Goal: Task Accomplishment & Management: Manage account settings

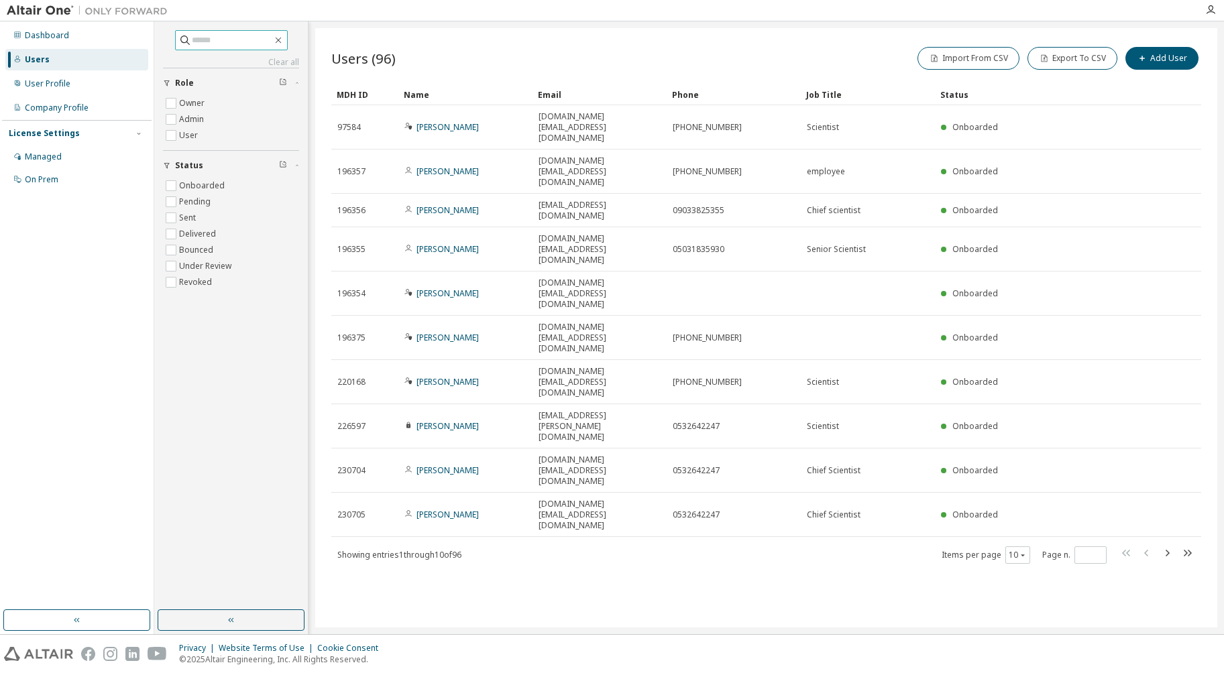
click at [223, 44] on input "text" at bounding box center [232, 40] width 80 height 13
type input "*****"
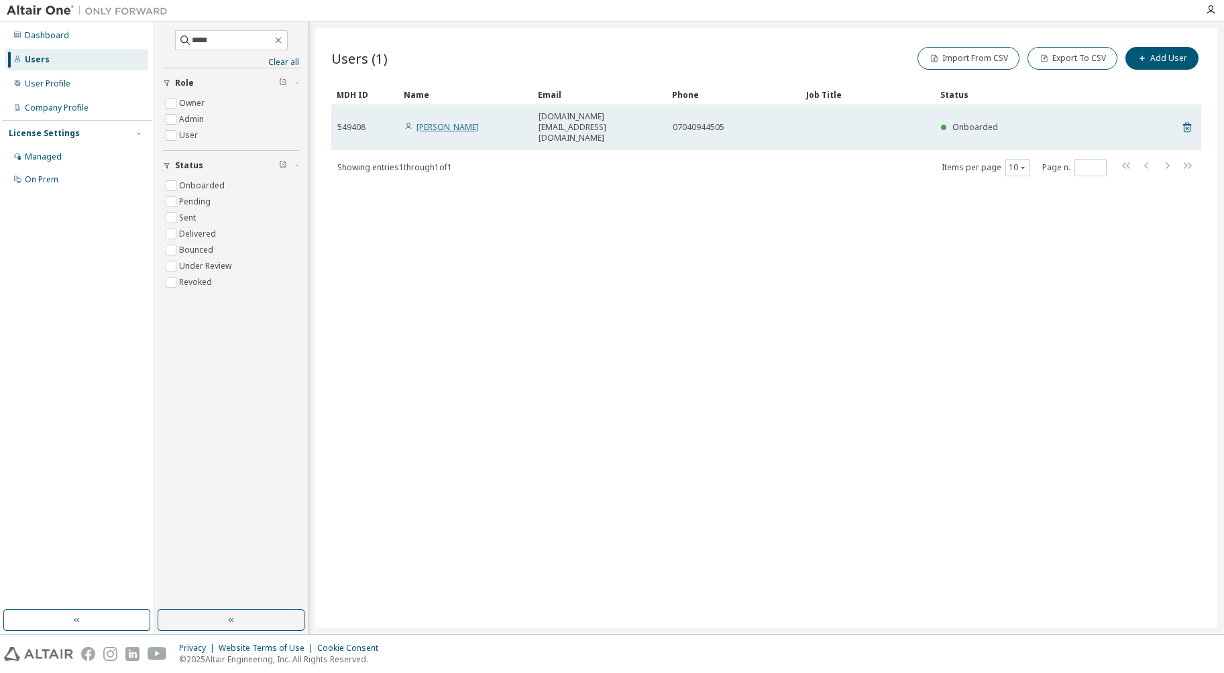
click at [430, 121] on link "[PERSON_NAME]" at bounding box center [447, 126] width 62 height 11
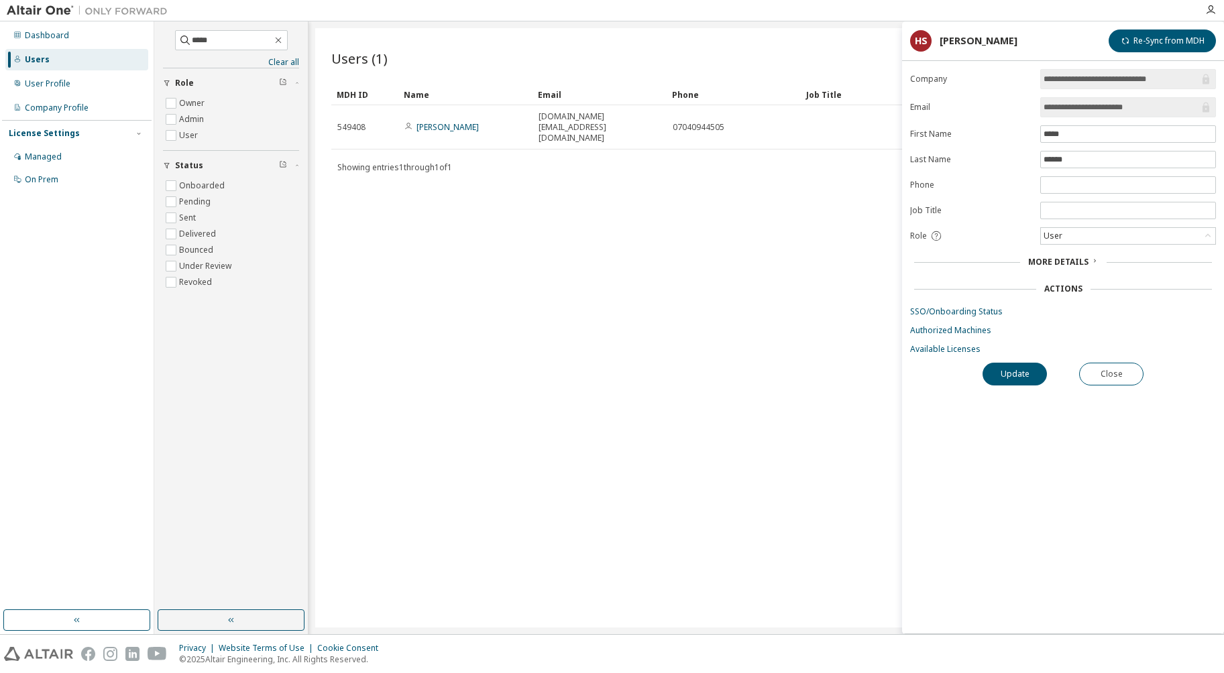
click at [1067, 265] on span "More Details" at bounding box center [1058, 261] width 60 height 11
